Goal: Information Seeking & Learning: Learn about a topic

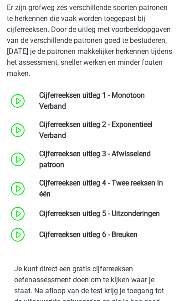
scroll to position [1009, 0]
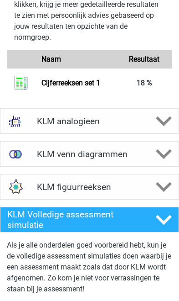
click at [161, 134] on div "KLM analogieen" at bounding box center [89, 121] width 179 height 26
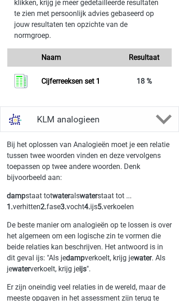
scroll to position [1731, 0]
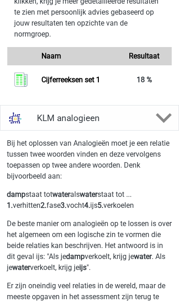
click at [154, 126] on div at bounding box center [164, 118] width 30 height 16
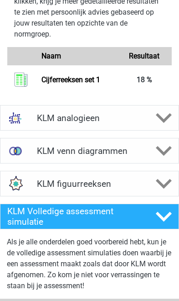
click at [159, 123] on polygon at bounding box center [164, 118] width 16 height 10
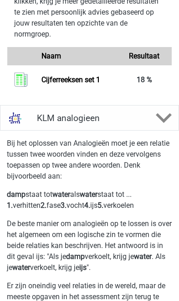
click at [156, 126] on div at bounding box center [164, 118] width 30 height 16
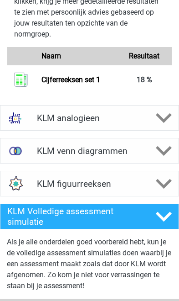
click at [155, 126] on div at bounding box center [164, 118] width 30 height 16
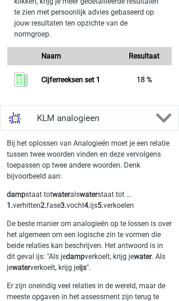
click at [155, 126] on div at bounding box center [164, 118] width 30 height 16
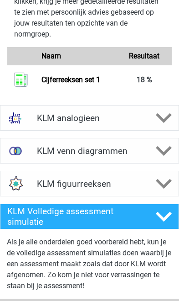
click at [150, 126] on div at bounding box center [164, 118] width 30 height 16
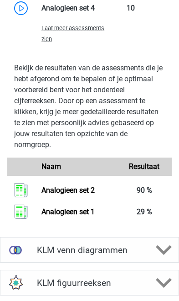
scroll to position [2569, 0]
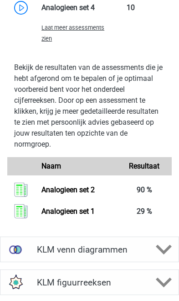
click at [87, 194] on link "Analogieen set 2" at bounding box center [68, 189] width 53 height 9
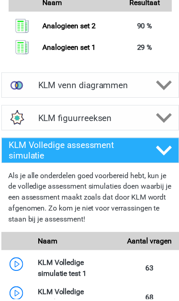
scroll to position [2734, 0]
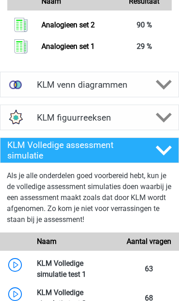
click at [42, 51] on link "Analogieen set 1" at bounding box center [68, 46] width 53 height 9
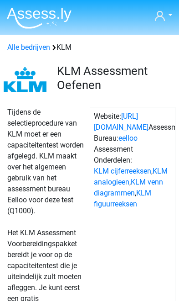
scroll to position [2749, 0]
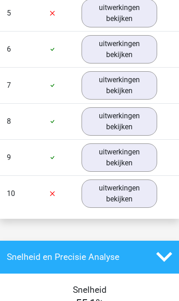
scroll to position [968, 0]
